Goal: Use online tool/utility: Utilize a website feature to perform a specific function

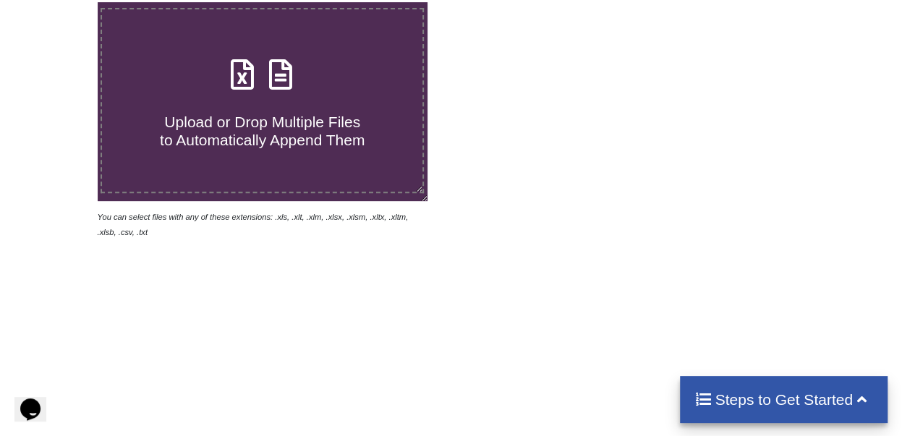
click at [229, 89] on span at bounding box center [262, 76] width 77 height 34
click at [60, 2] on input "Upload or Drop Multiple Files to Automatically Append Them" at bounding box center [60, 2] width 0 height 0
type input "C:\fakepath\New Microsoft Excel Worksheet (4).xlsx"
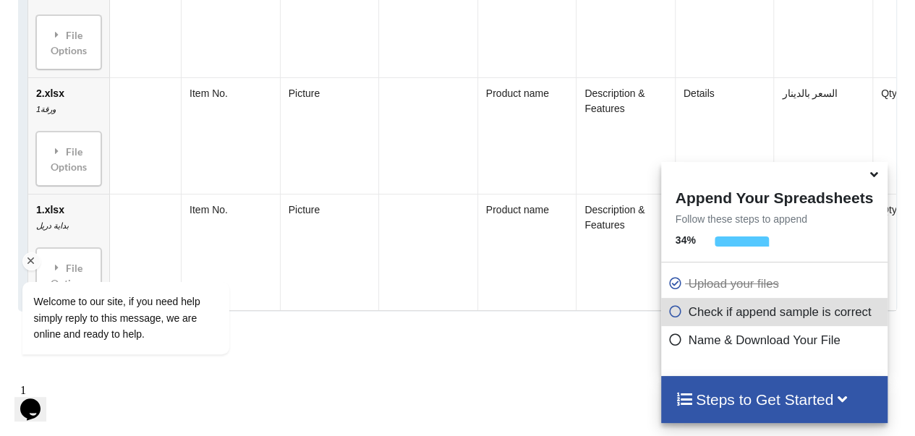
scroll to position [1431, 0]
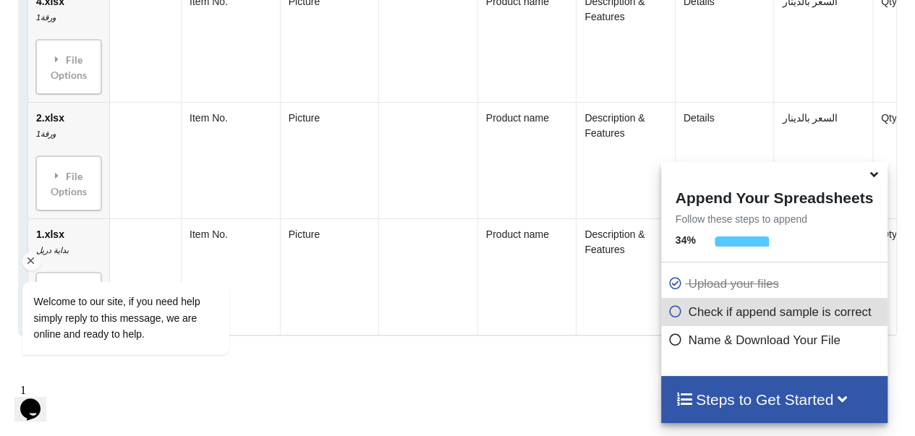
click at [31, 253] on div "Chat attention grabber" at bounding box center [31, 262] width 18 height 18
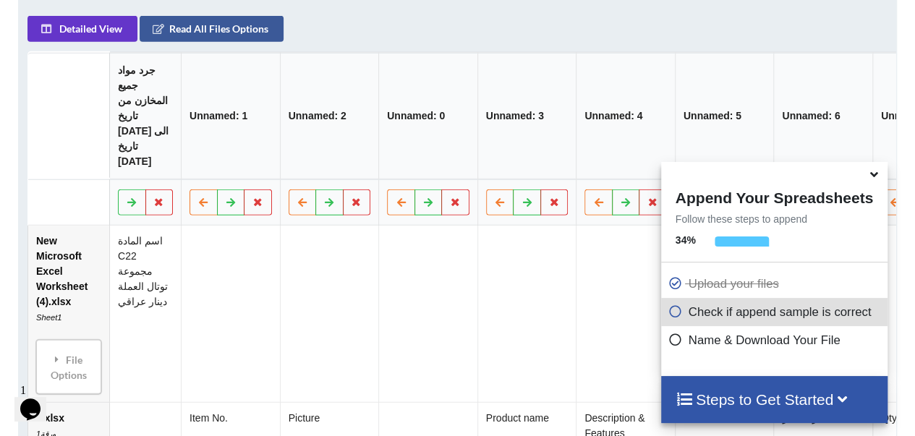
scroll to position [780, 0]
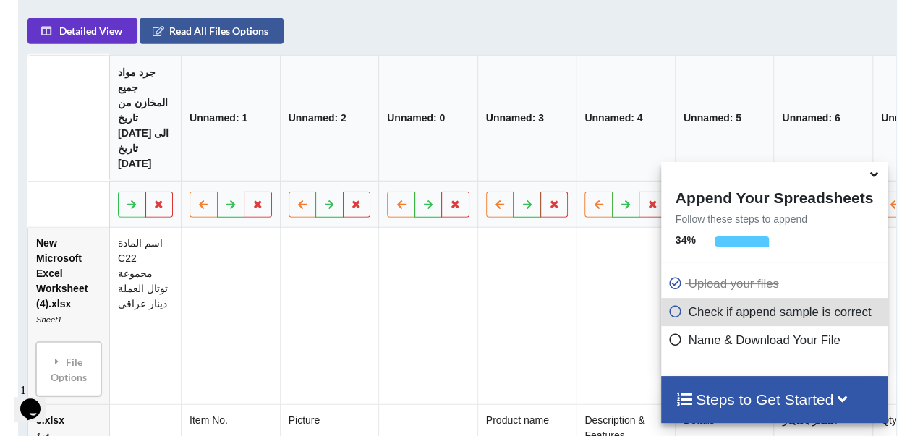
click at [674, 312] on icon at bounding box center [676, 309] width 14 height 12
click at [713, 400] on h4 "Steps to Get Started" at bounding box center [775, 400] width 198 height 18
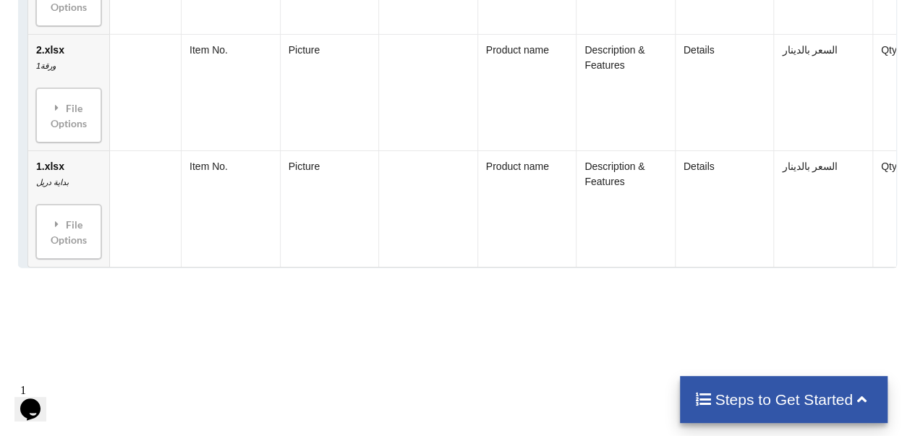
scroll to position [1648, 0]
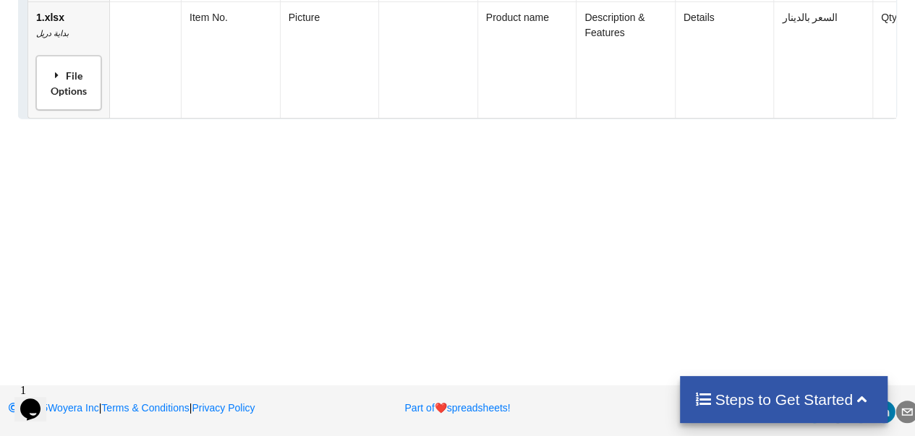
click at [77, 89] on div "File Options" at bounding box center [69, 83] width 56 height 46
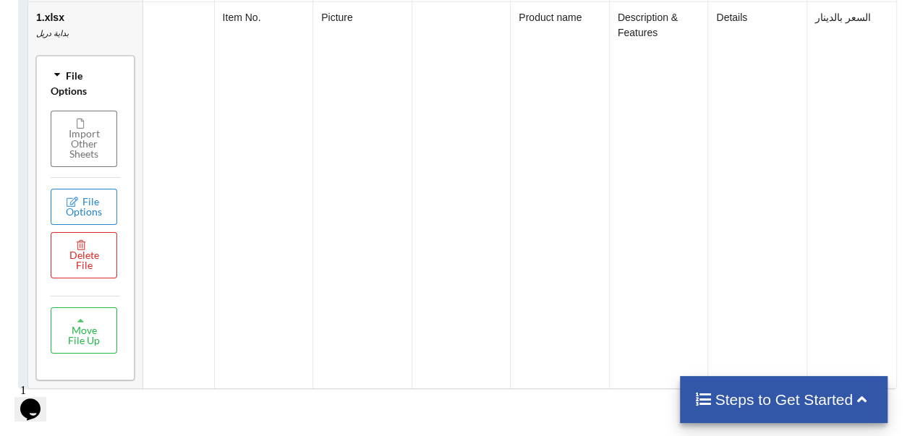
click at [76, 84] on div "File Options" at bounding box center [86, 83] width 90 height 46
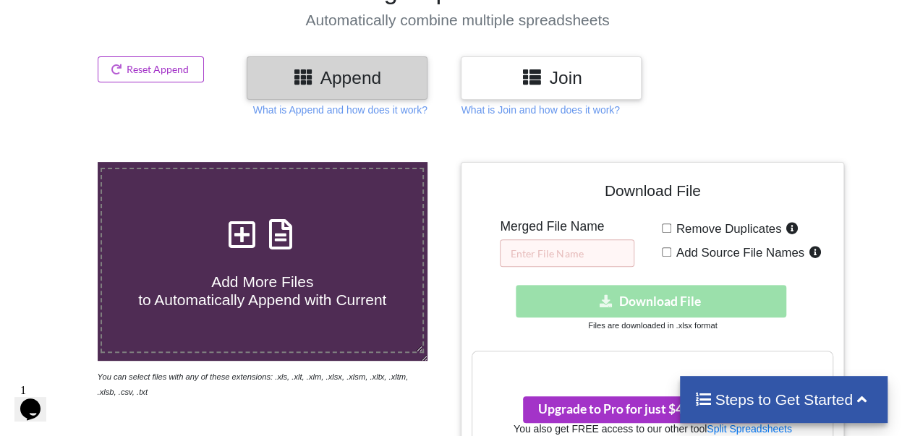
scroll to position [129, 0]
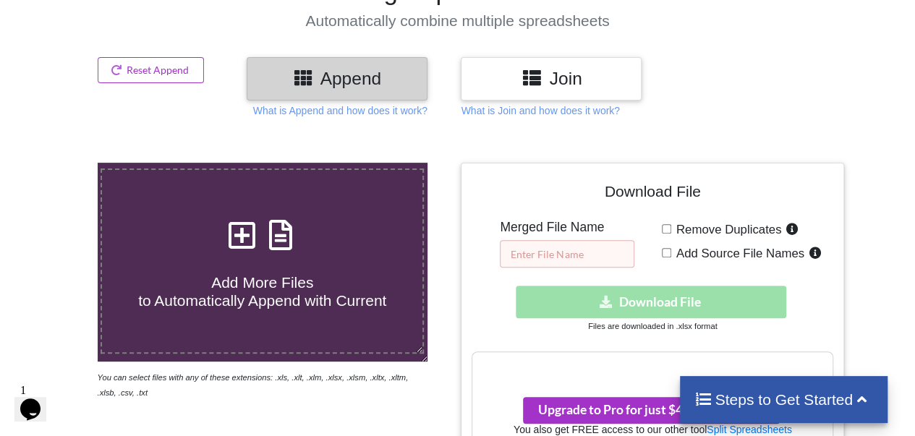
click at [538, 241] on input "text" at bounding box center [567, 253] width 135 height 27
type input "excelll"
click at [583, 203] on h4 "Download File" at bounding box center [653, 194] width 362 height 41
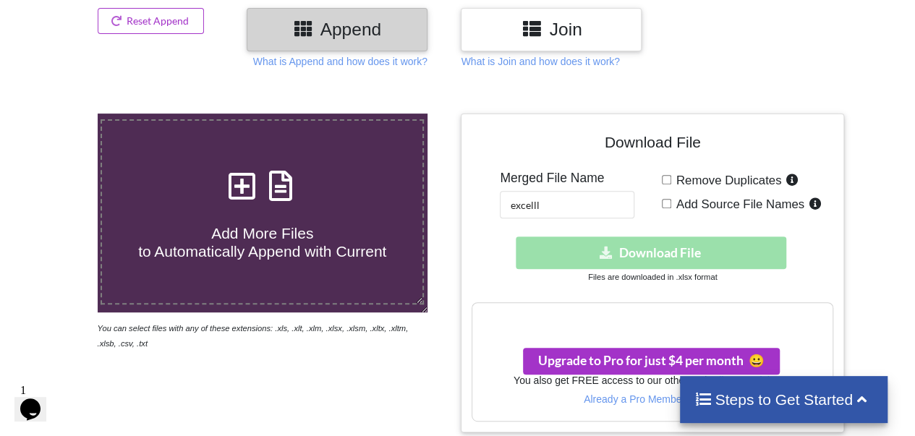
scroll to position [201, 0]
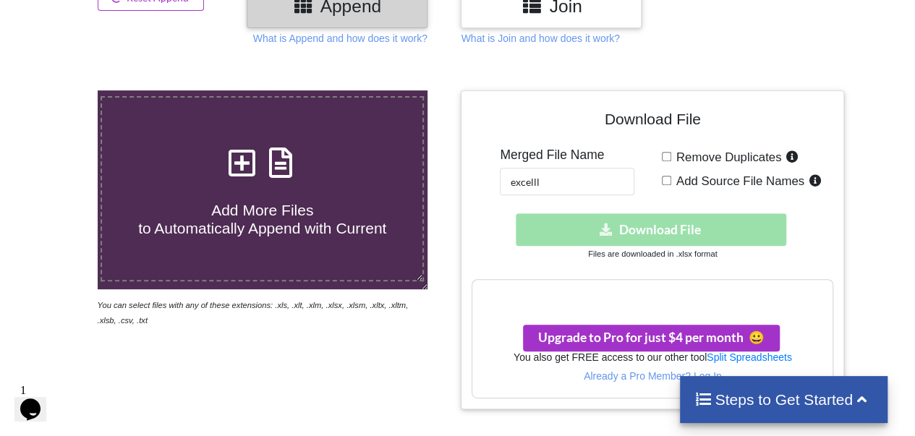
click at [629, 226] on div "Download hidden Download File" at bounding box center [653, 229] width 362 height 33
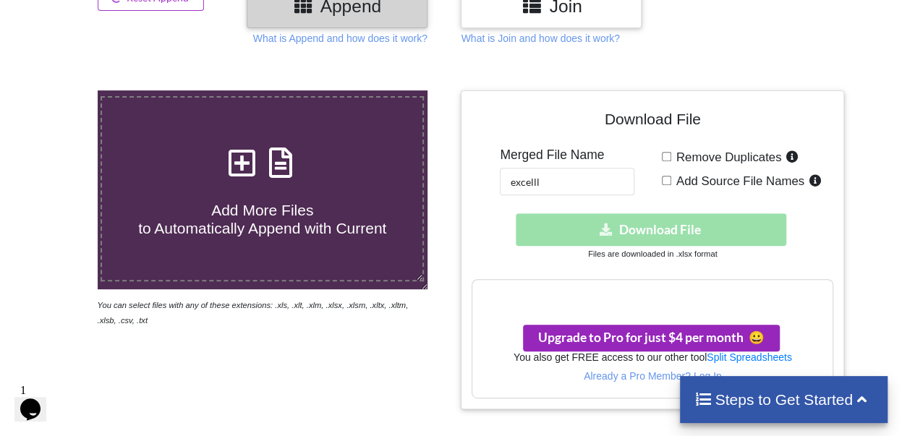
scroll to position [274, 0]
